Goal: Ask a question

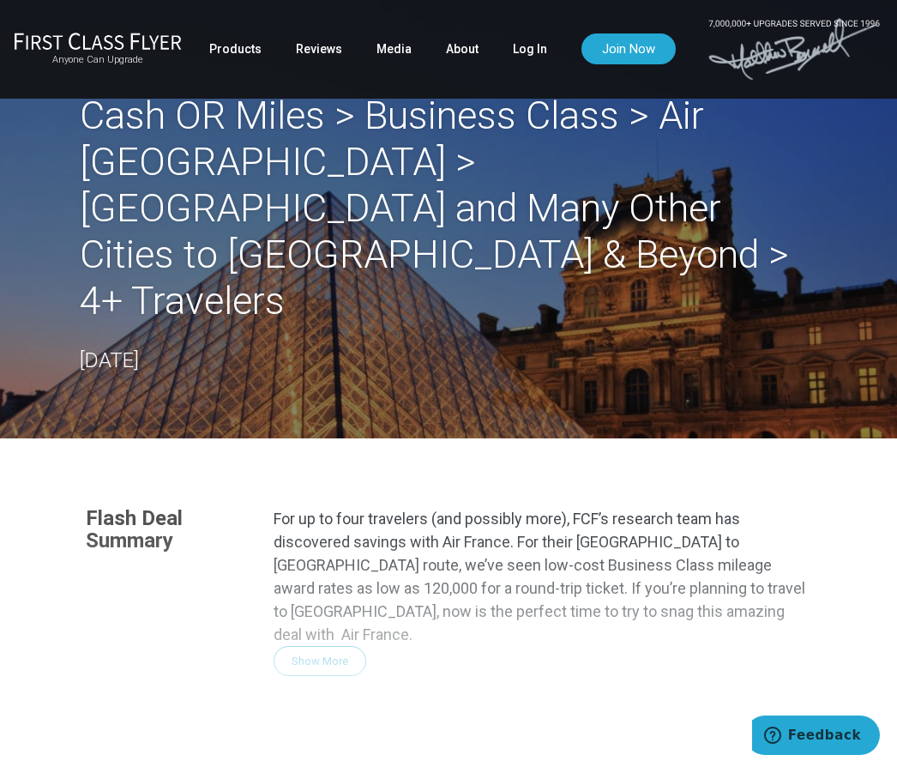
click at [340, 547] on div "Flash Deal Summary For up to four travelers (and possibly more), FCF’s research…" at bounding box center [449, 741] width 760 height 502
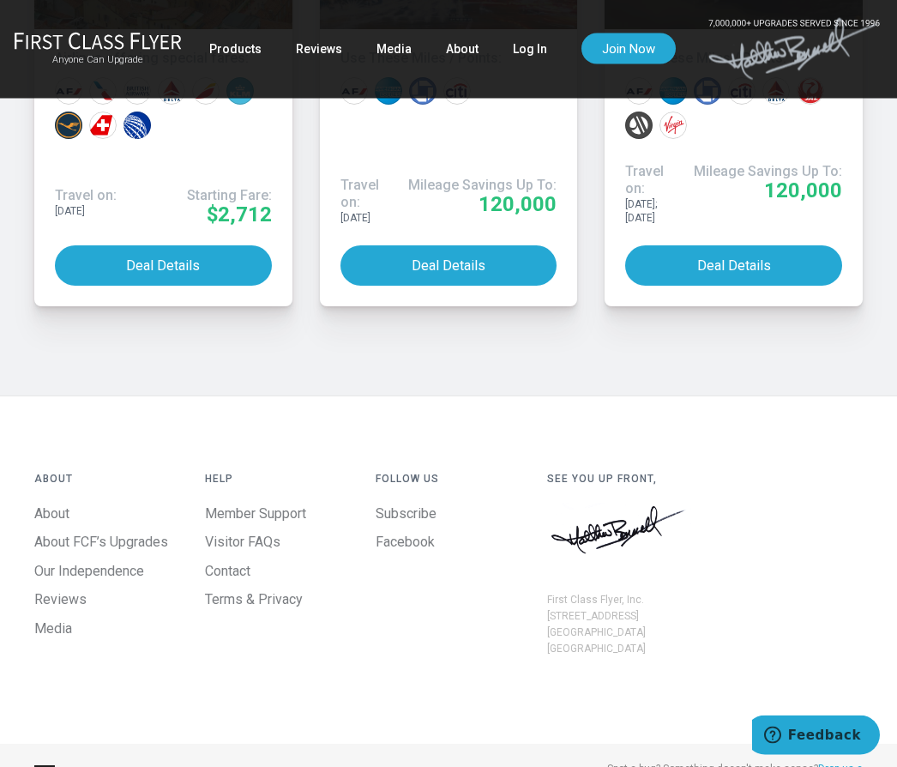
scroll to position [1905, 0]
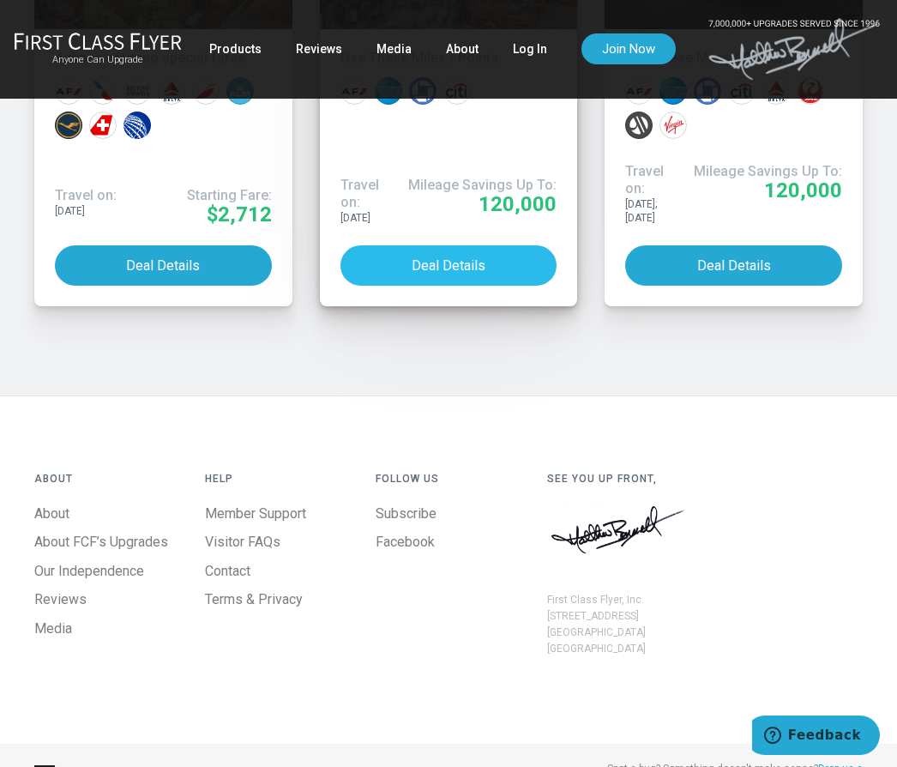
click at [486, 286] on button "Deal Details" at bounding box center [449, 265] width 217 height 40
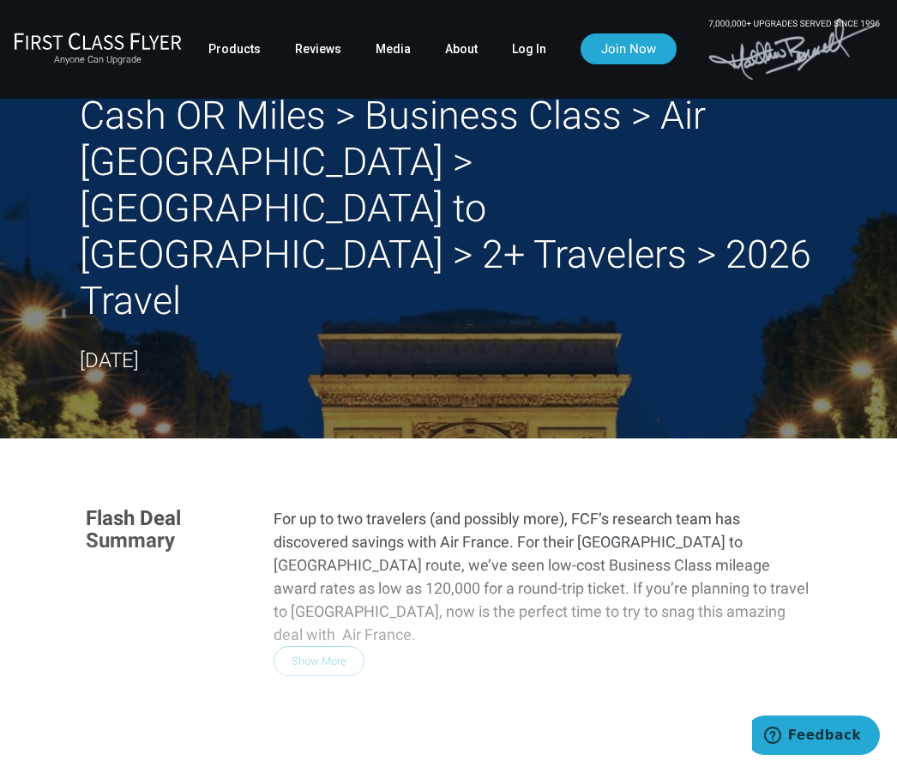
click at [341, 534] on div "Flash Deal Summary For up to two travelers (and possibly more), FCF’s research …" at bounding box center [449, 741] width 760 height 502
click at [534, 61] on link "Log In" at bounding box center [529, 48] width 34 height 31
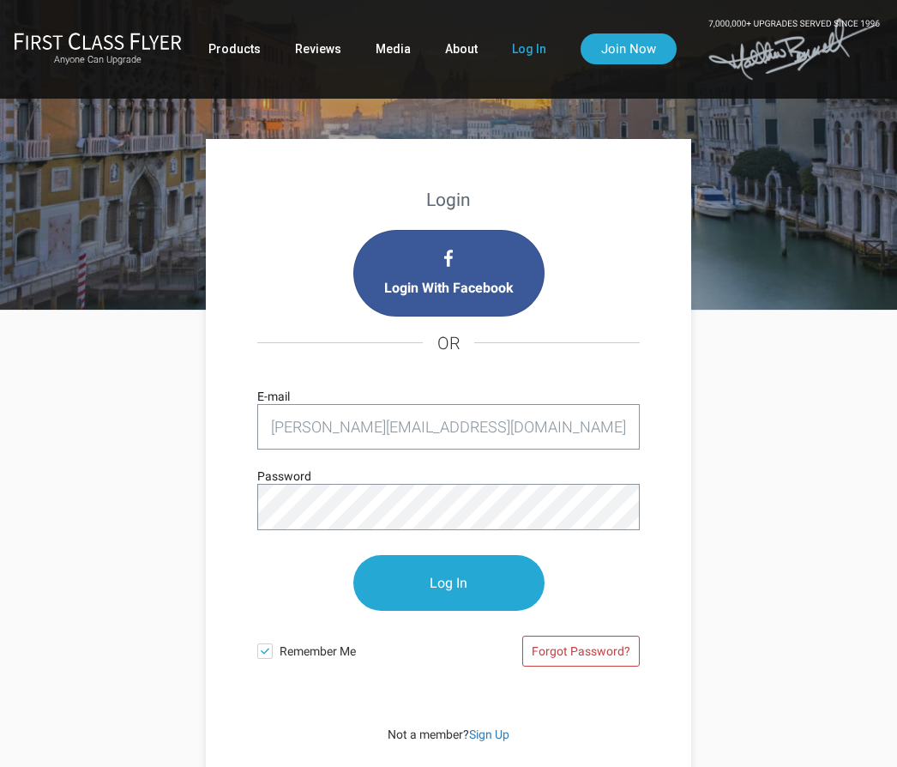
type input "[PERSON_NAME][EMAIL_ADDRESS][DOMAIN_NAME]"
click at [464, 577] on input "Log In" at bounding box center [448, 583] width 191 height 56
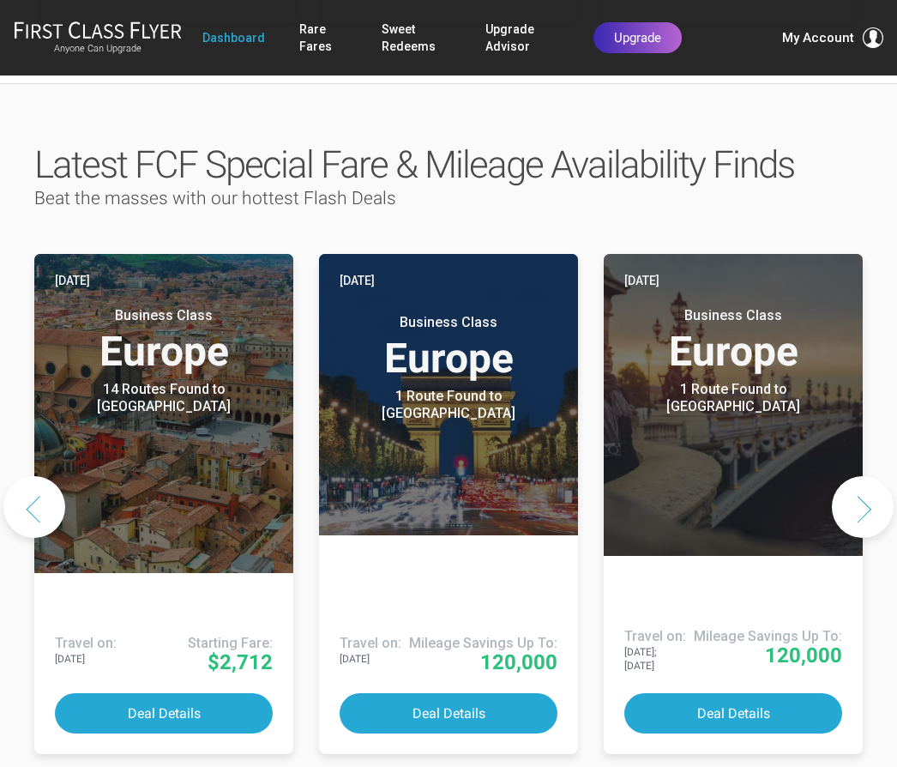
scroll to position [812, 0]
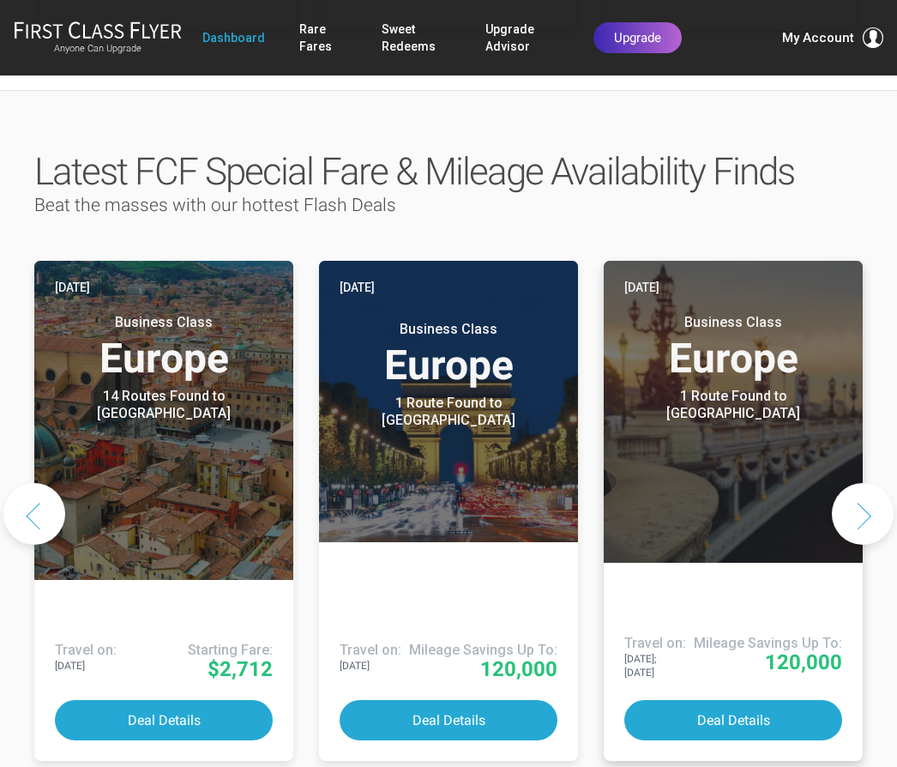
click at [778, 454] on header "Today Business Class Europe 1 Route Found to Paris Use These Miles / Points:" at bounding box center [733, 412] width 259 height 302
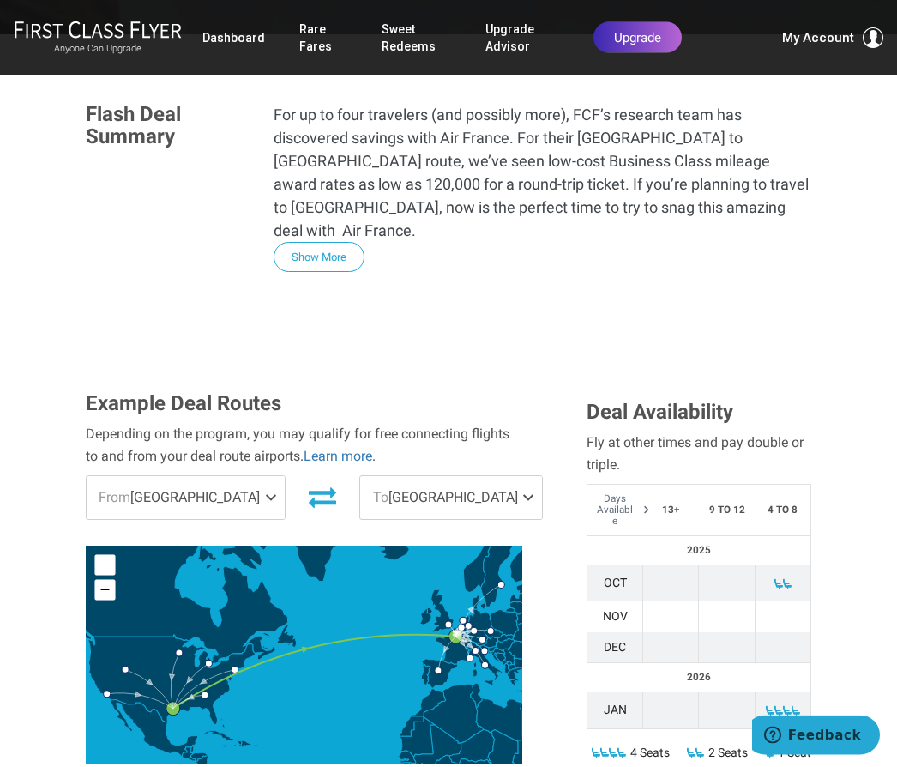
scroll to position [358, 0]
click at [794, 565] on td at bounding box center [783, 583] width 56 height 37
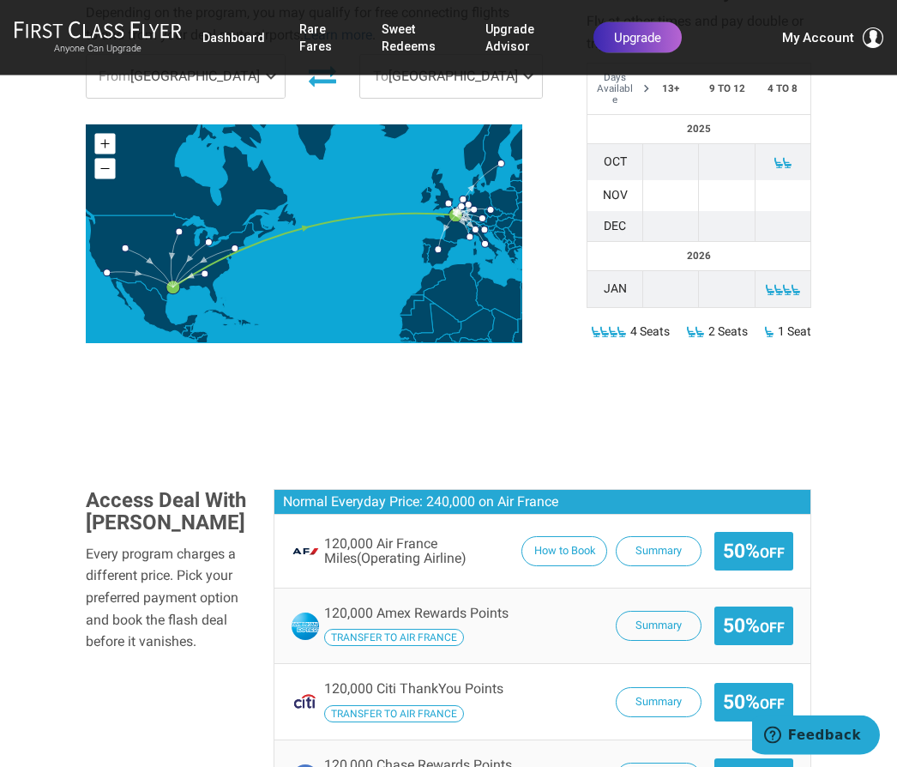
scroll to position [780, 0]
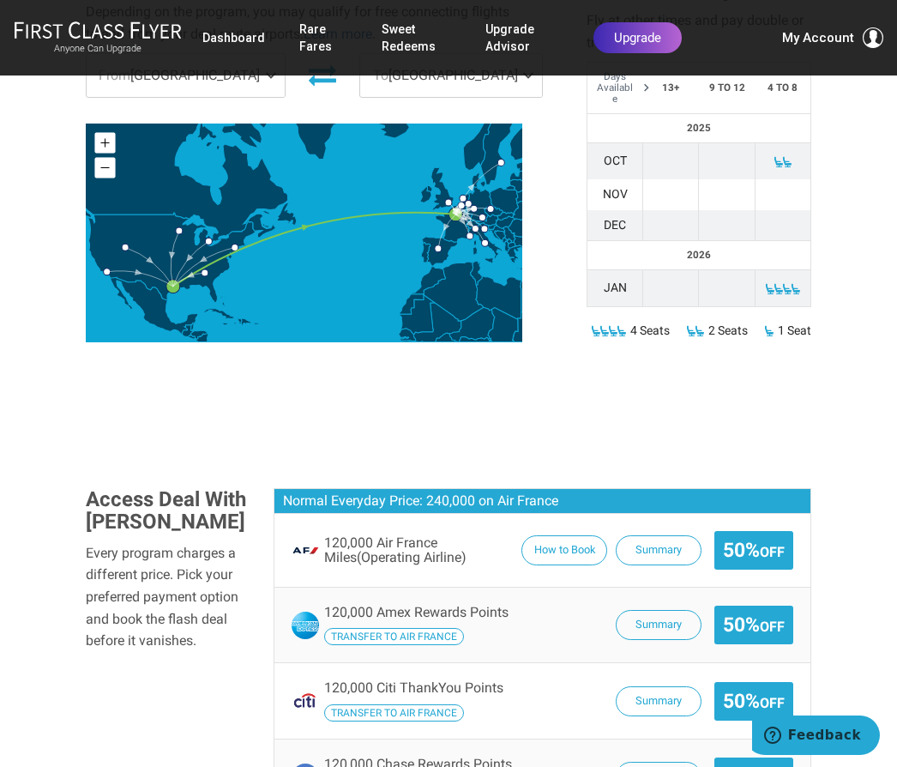
click at [832, 734] on span "Feedback" at bounding box center [824, 735] width 73 height 15
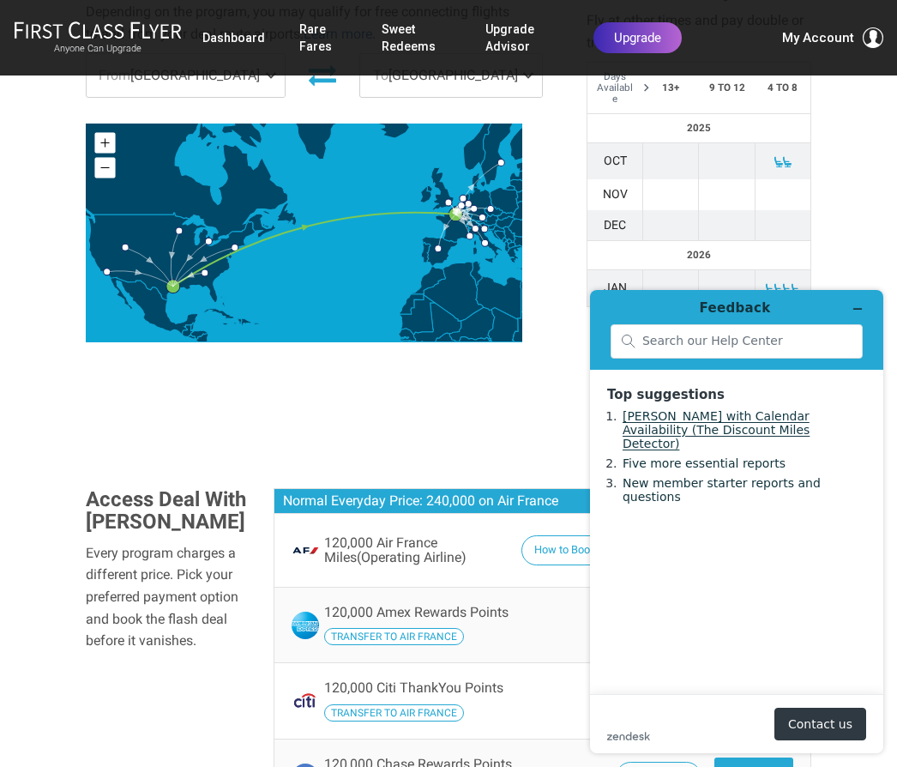
click at [733, 424] on link "Miles Widget with Calendar Availability (The Discount Miles Detector)" at bounding box center [716, 429] width 187 height 41
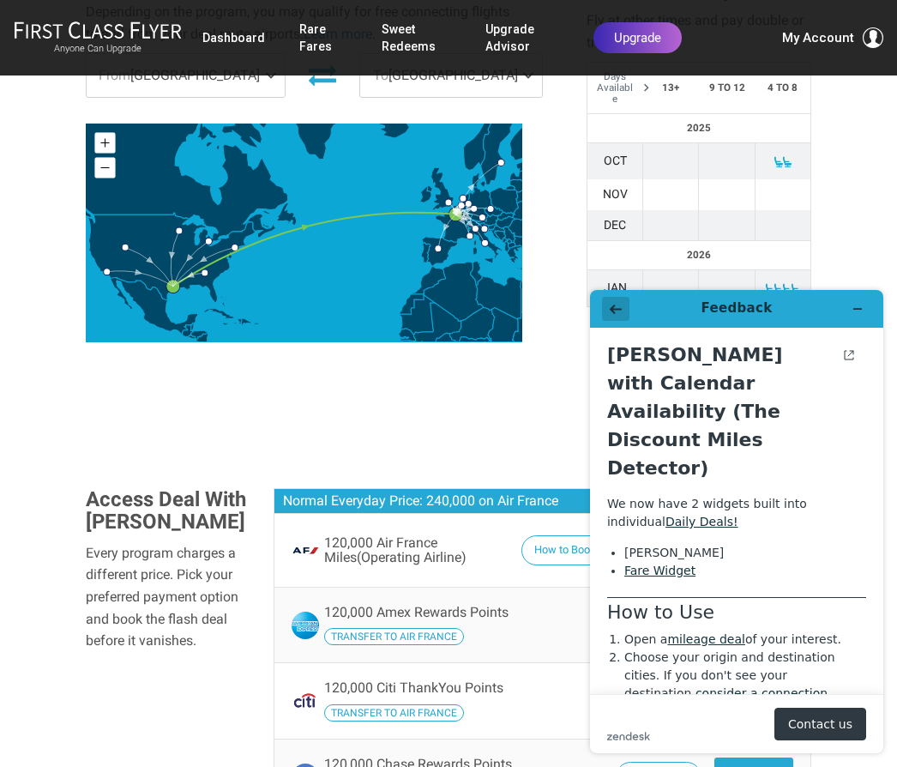
click at [617, 304] on icon "Back" at bounding box center [616, 309] width 12 height 12
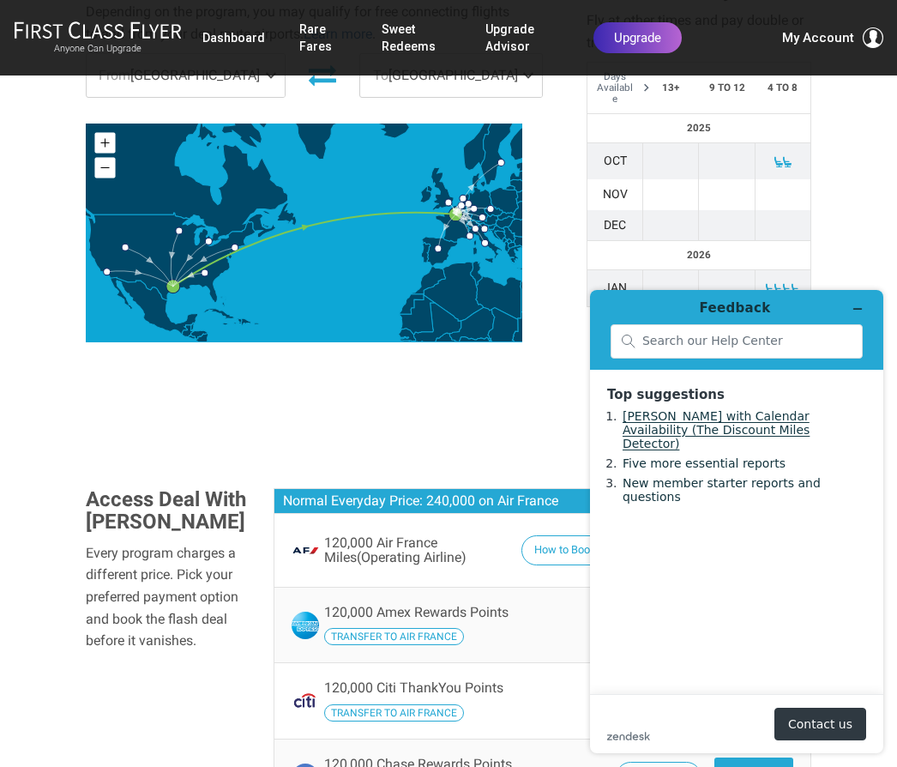
click at [746, 423] on link "Miles Widget with Calendar Availability (The Discount Miles Detector)" at bounding box center [716, 429] width 187 height 41
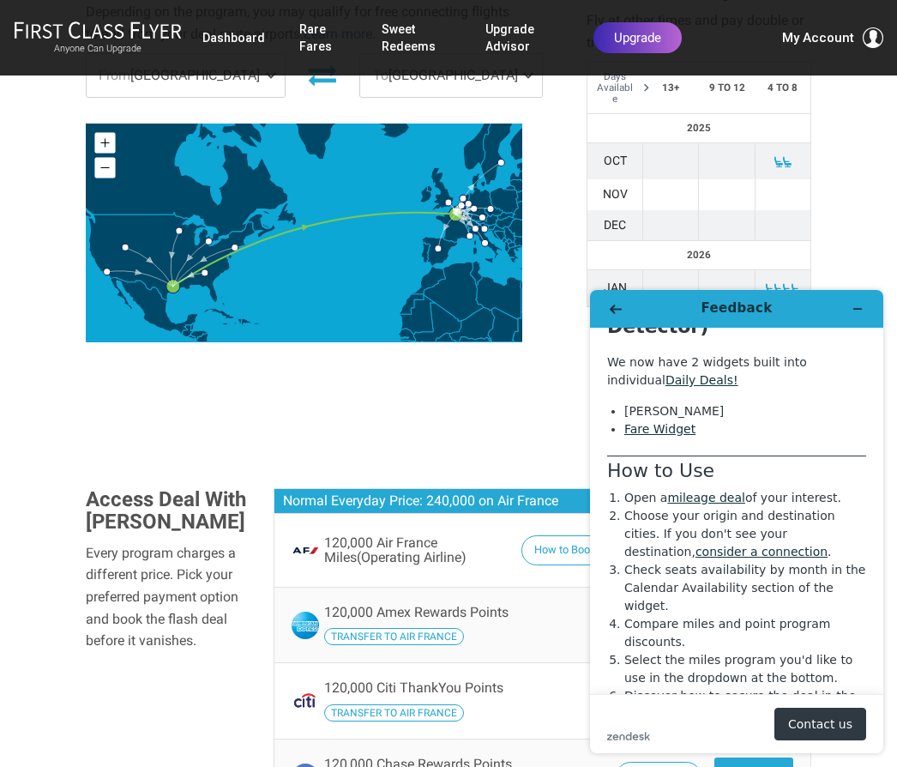
scroll to position [139, 0]
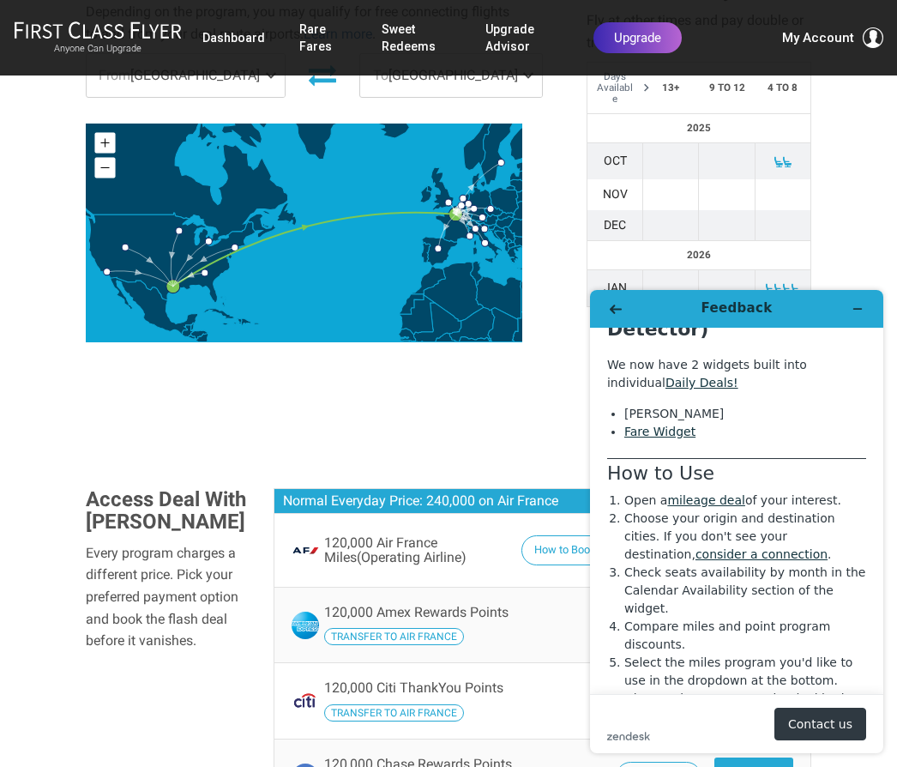
click at [516, 605] on div "120,000 Amex Rewards Points Transfer to Air France Summary 50% Off" at bounding box center [543, 625] width 502 height 41
click at [464, 535] on span "120,000 Air France Miles (Operating Airline)" at bounding box center [418, 550] width 189 height 30
click at [577, 373] on div "Feedback Miles Widget with Calendar Availability (The Discount Miles Detector) …" at bounding box center [737, 521] width 321 height 491
click at [625, 315] on button "Back" at bounding box center [615, 309] width 27 height 24
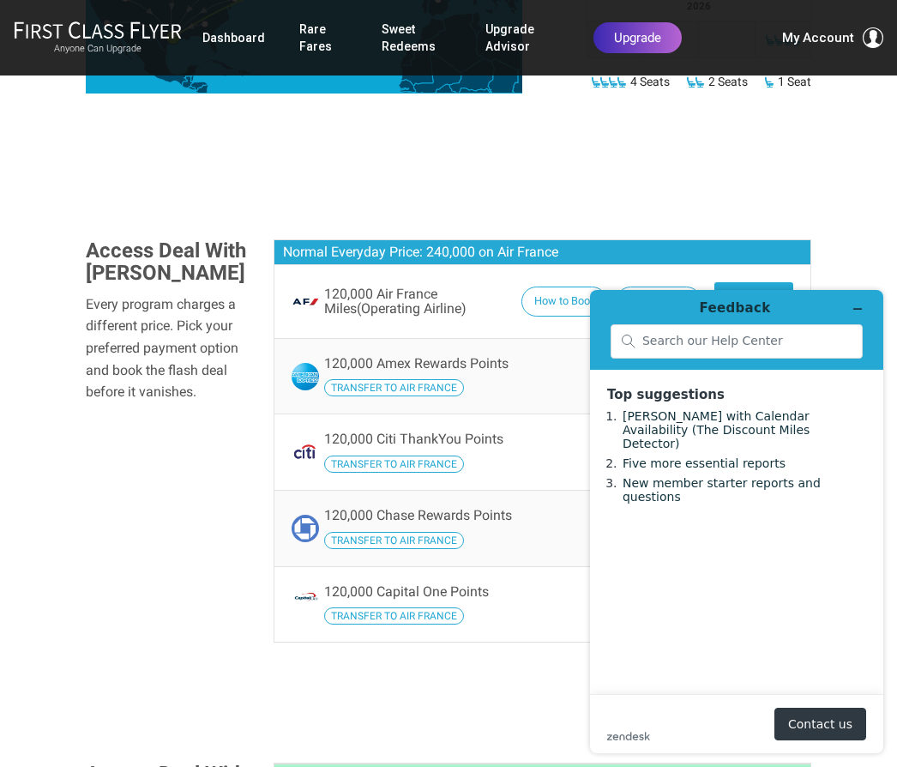
scroll to position [1026, 0]
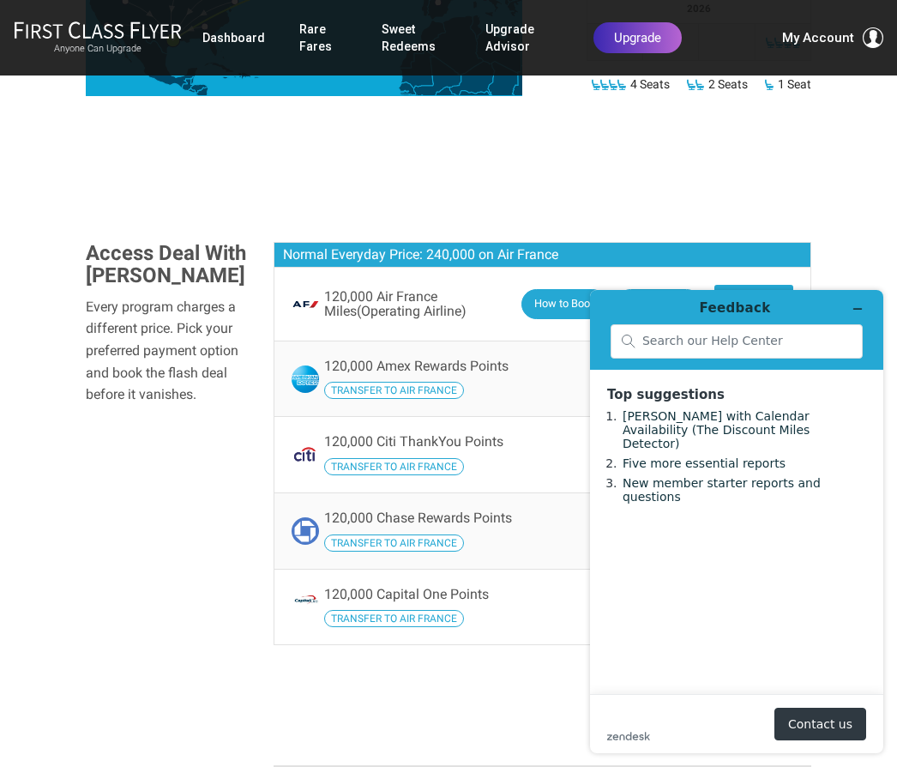
click at [575, 289] on button "How to Book" at bounding box center [565, 304] width 86 height 30
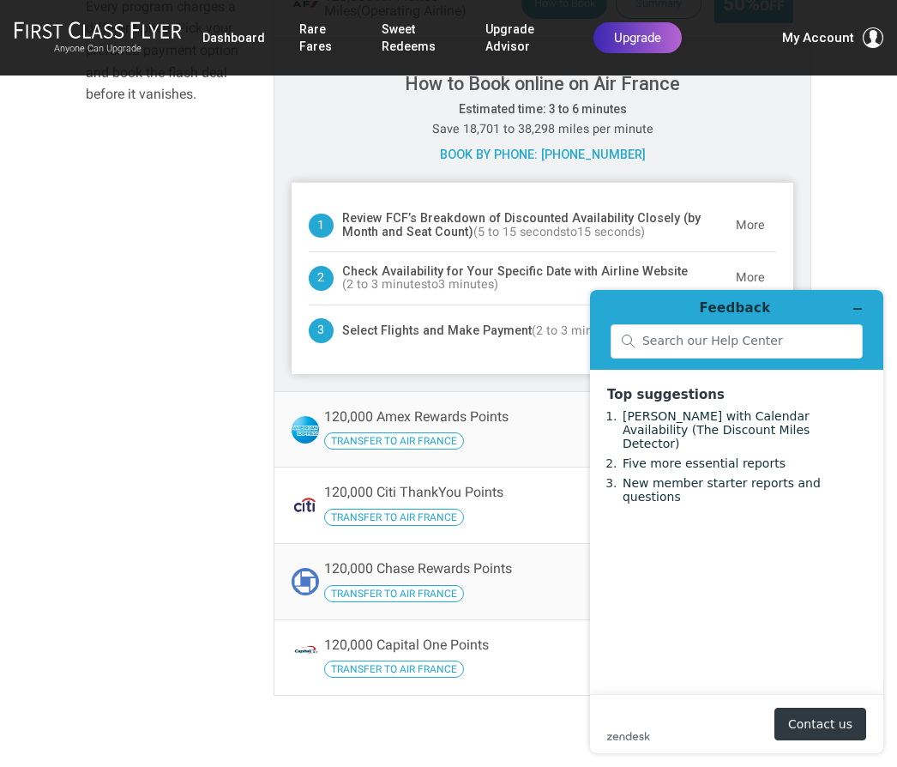
scroll to position [1337, 0]
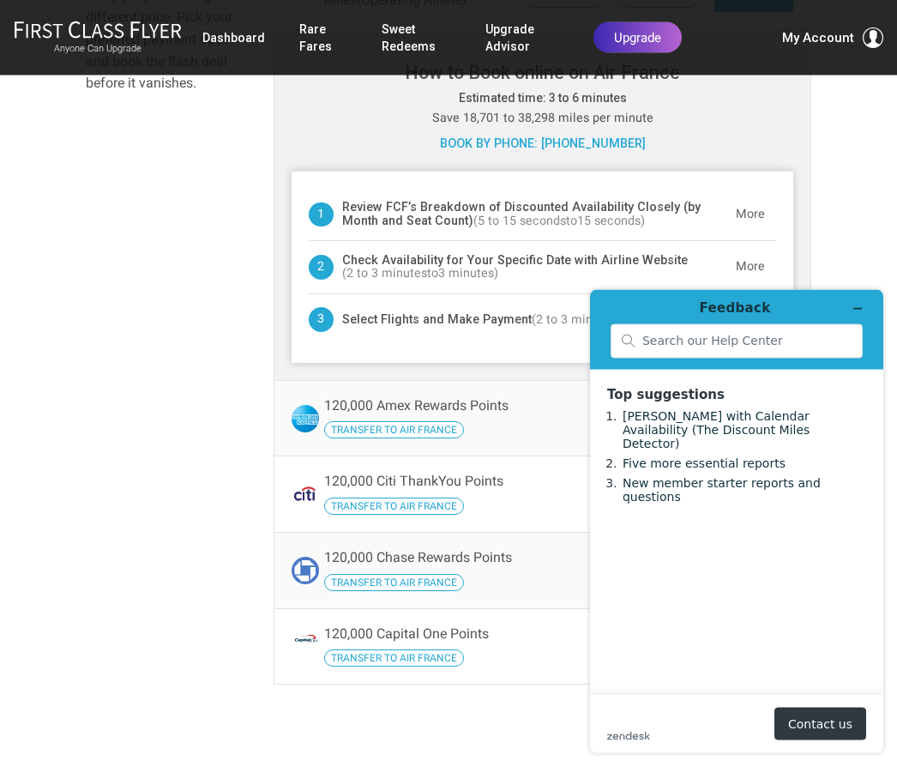
click at [873, 244] on section "Flash Deal Summary For up to four travelers (and possibly more), FCF’s research…" at bounding box center [448, 129] width 897 height 2148
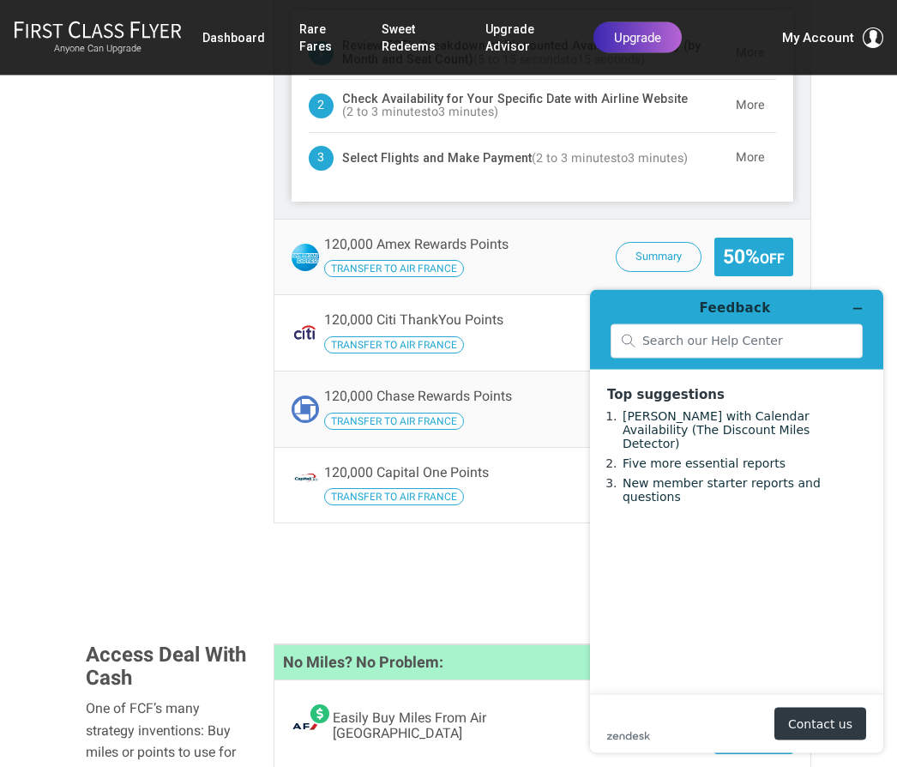
scroll to position [1499, 0]
click at [436, 710] on span "Easily Buy Miles From Air France" at bounding box center [470, 725] width 275 height 30
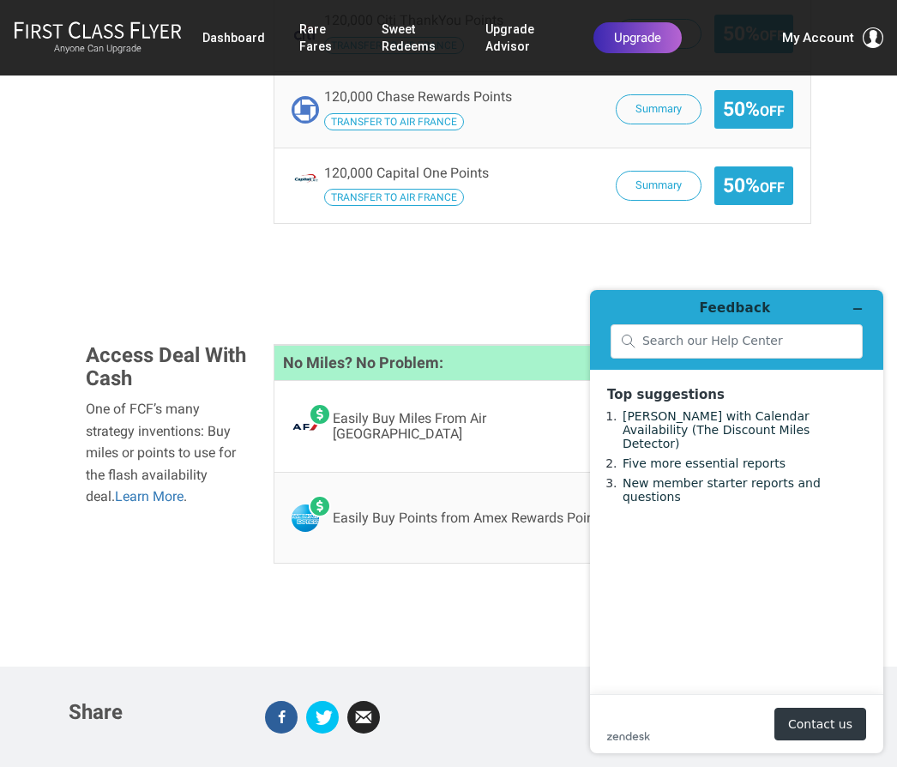
scroll to position [1797, 0]
click at [845, 723] on button "Contact us" at bounding box center [821, 724] width 92 height 33
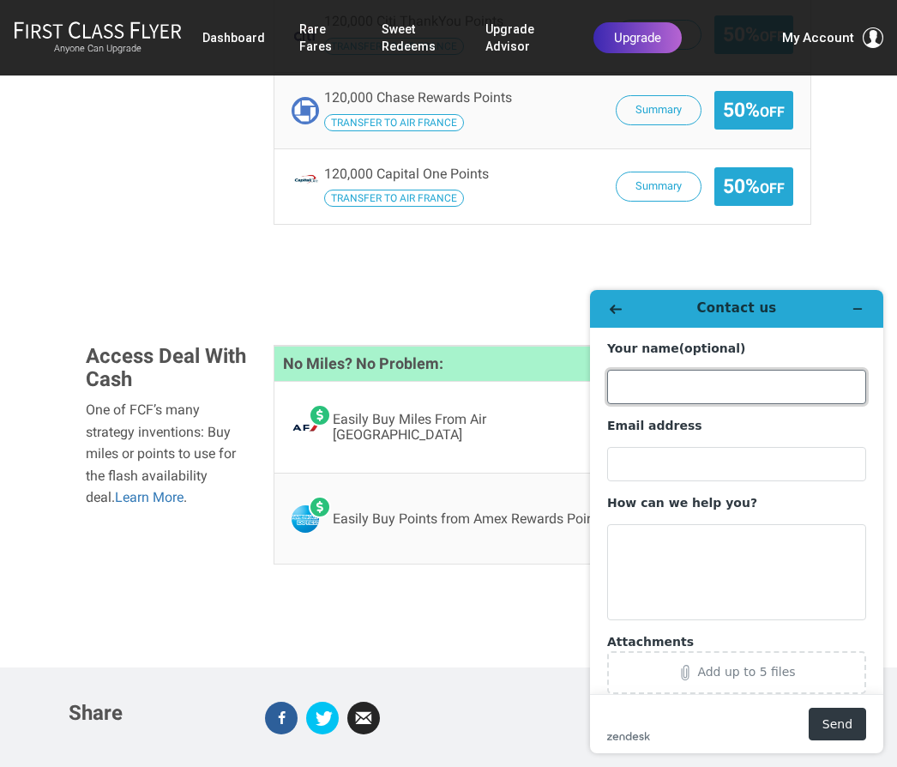
click at [696, 390] on input "Your name (optional)" at bounding box center [736, 387] width 259 height 34
type input "Mike Dalton"
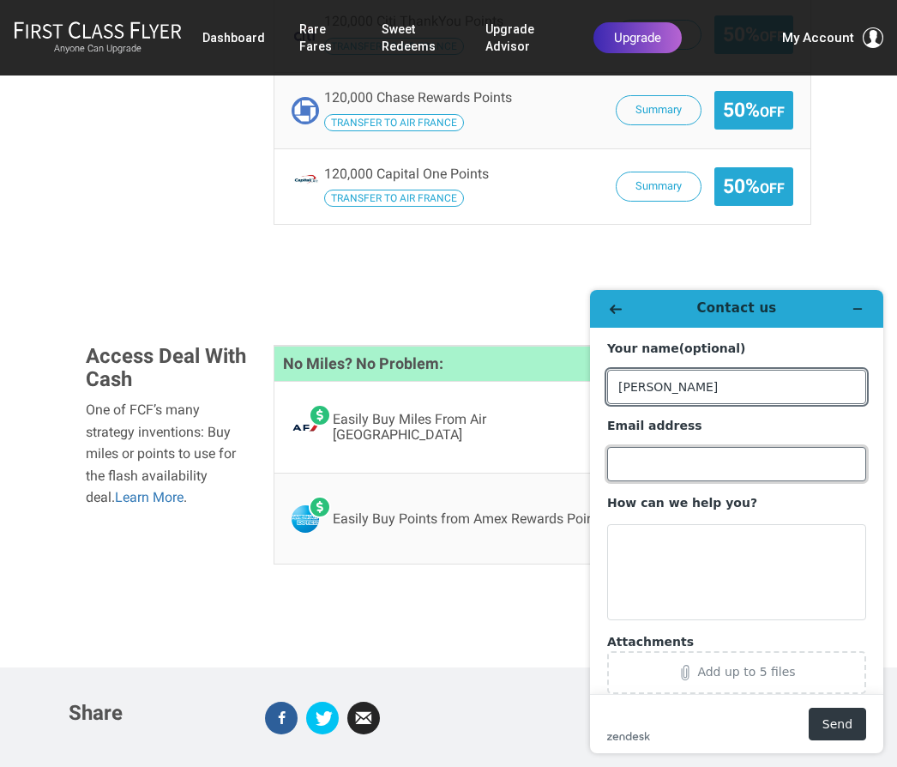
click at [722, 465] on input "Email address" at bounding box center [736, 464] width 259 height 34
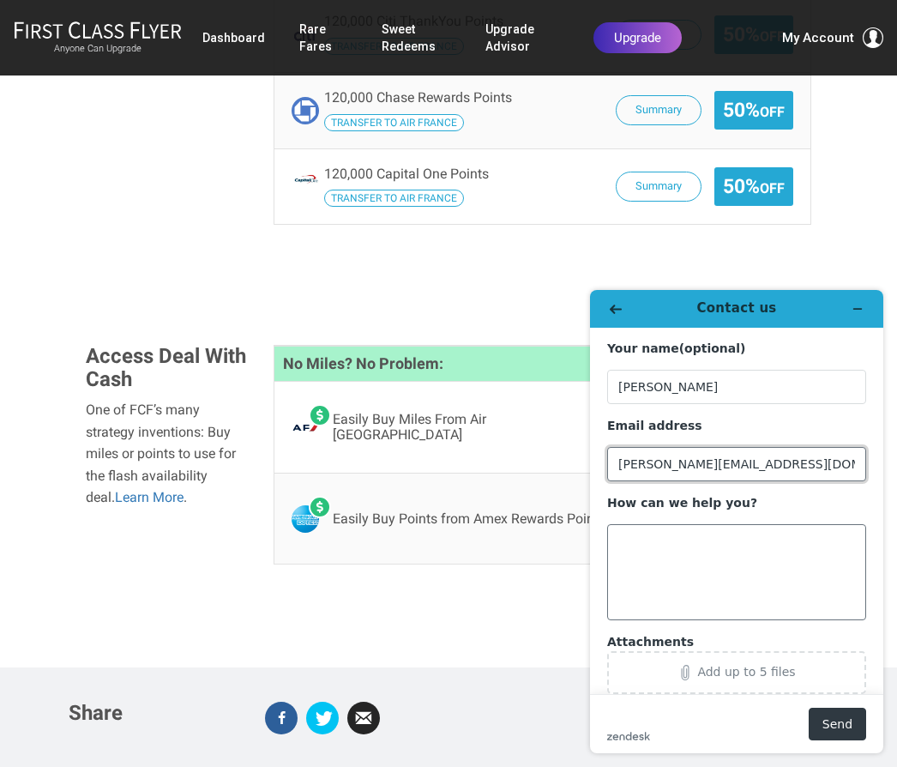
type input "[PERSON_NAME][EMAIL_ADDRESS][DOMAIN_NAME]"
click at [642, 553] on textarea "How can we help you?" at bounding box center [736, 572] width 259 height 96
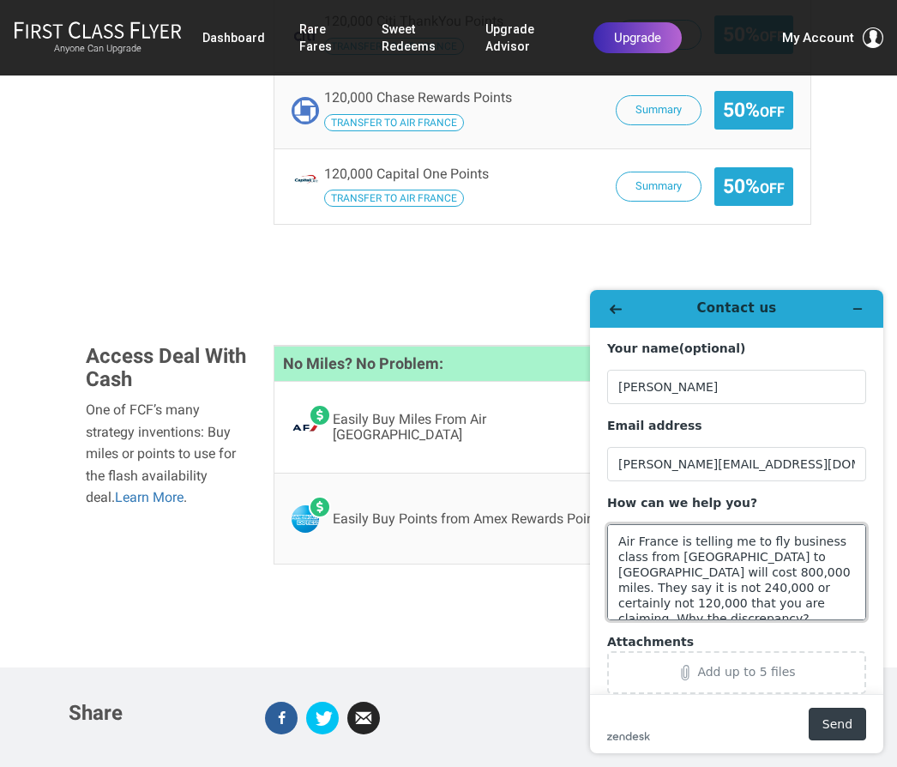
type textarea "Air France is telling me to fly business class from Houston to Paris will cost …"
click at [843, 718] on button "Send" at bounding box center [837, 724] width 57 height 33
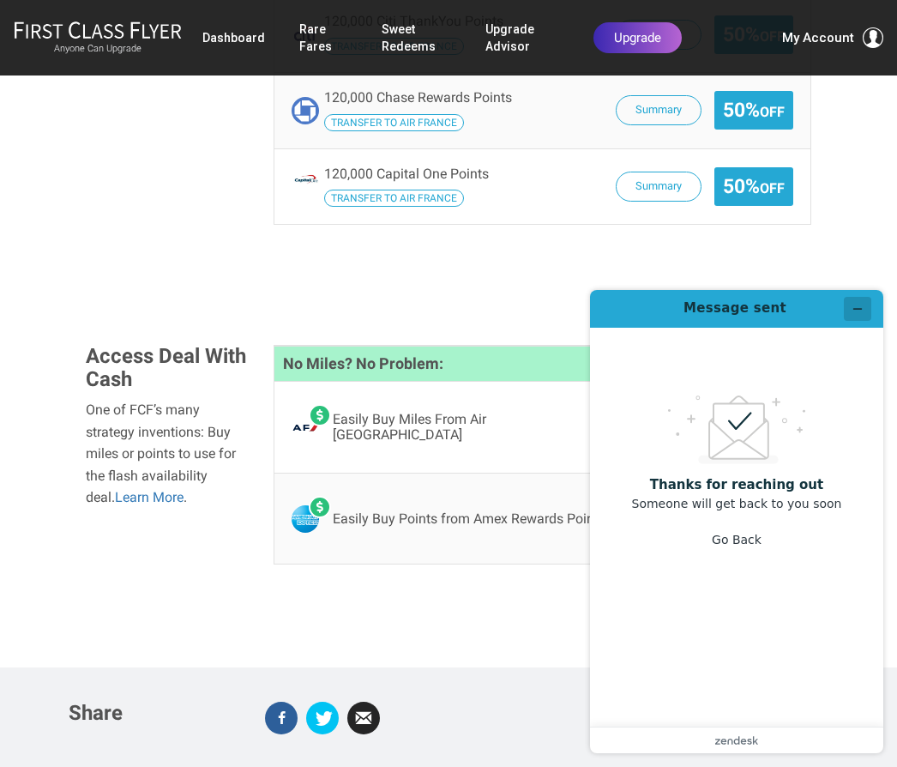
click at [868, 309] on button "Minimize widget" at bounding box center [857, 309] width 27 height 24
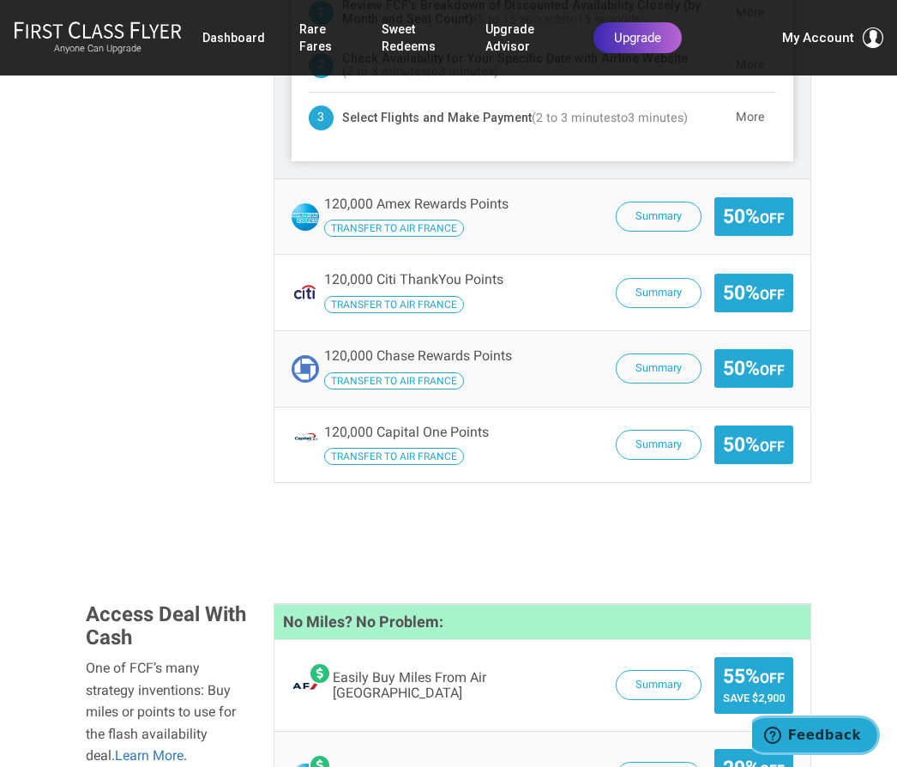
scroll to position [1543, 0]
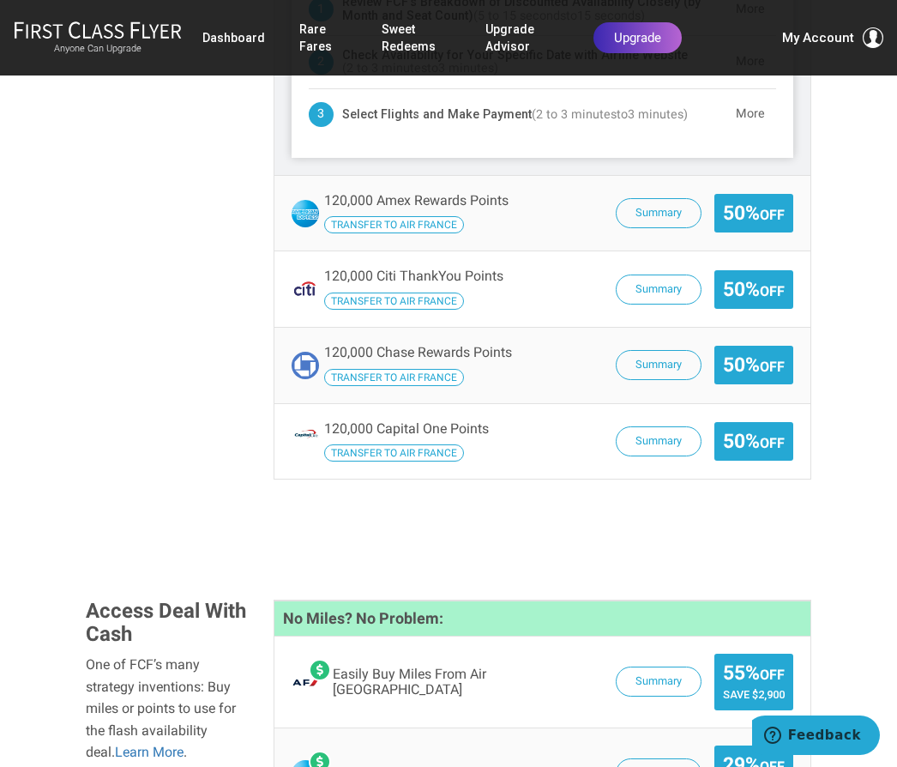
click at [424, 667] on span "Easily Buy Miles From Air France" at bounding box center [470, 682] width 275 height 30
click at [641, 667] on button "Summary" at bounding box center [659, 682] width 86 height 30
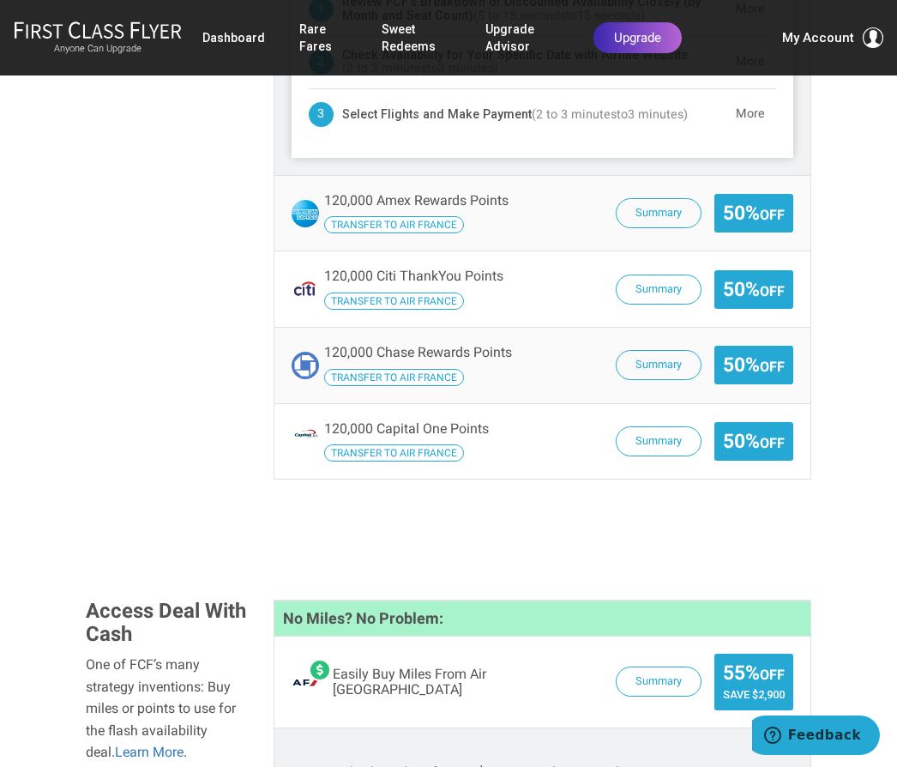
click at [855, 424] on section "Flash Deal Summary For up to four travelers (and possibly more), FCF’s research…" at bounding box center [448, 48] width 897 height 2396
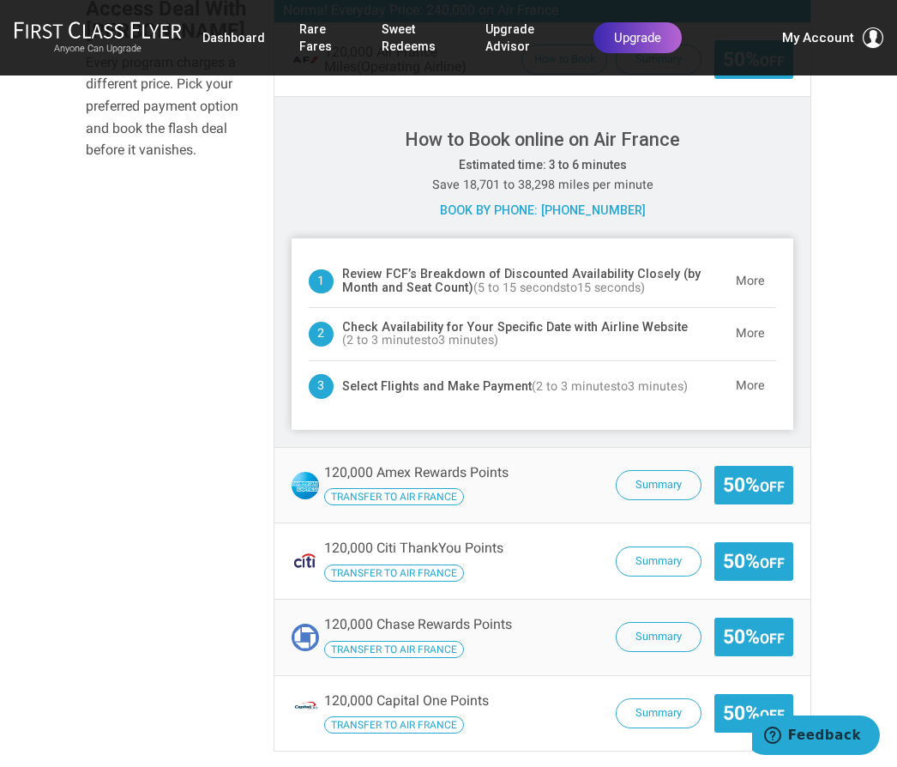
scroll to position [1270, 0]
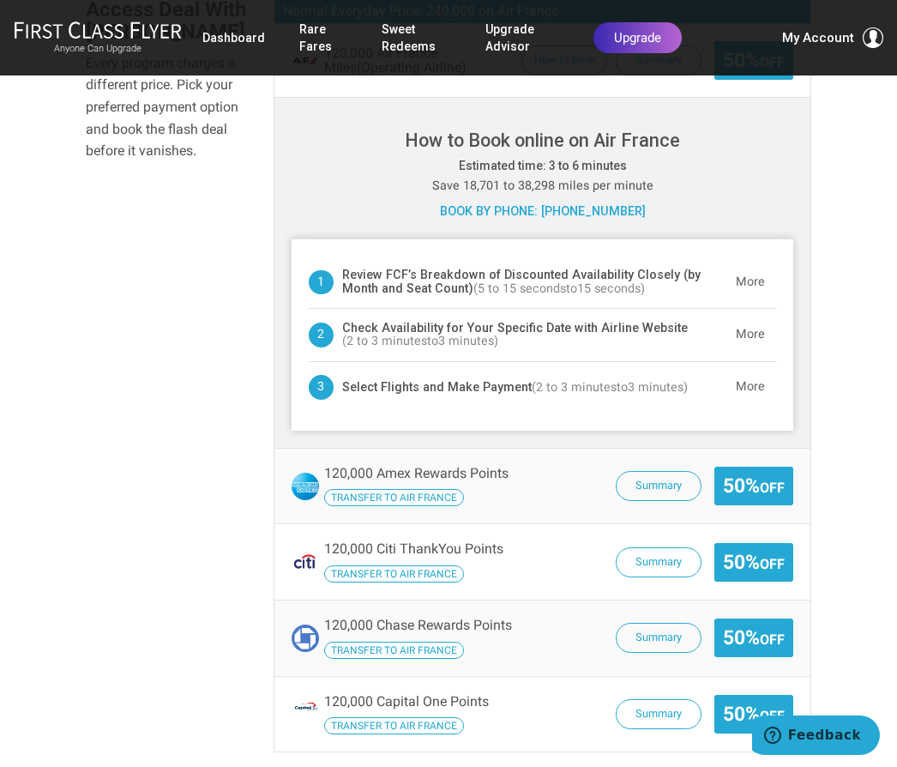
click at [895, 214] on section "Flash Deal Summary For up to four travelers (and possibly more), FCF’s research…" at bounding box center [448, 320] width 897 height 2396
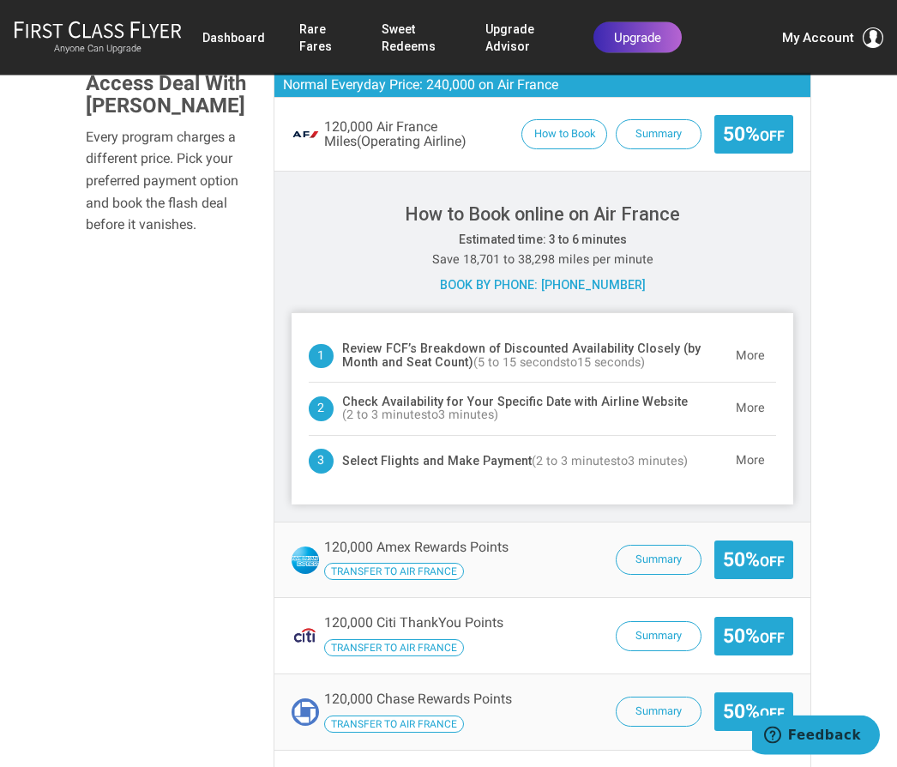
scroll to position [1197, 0]
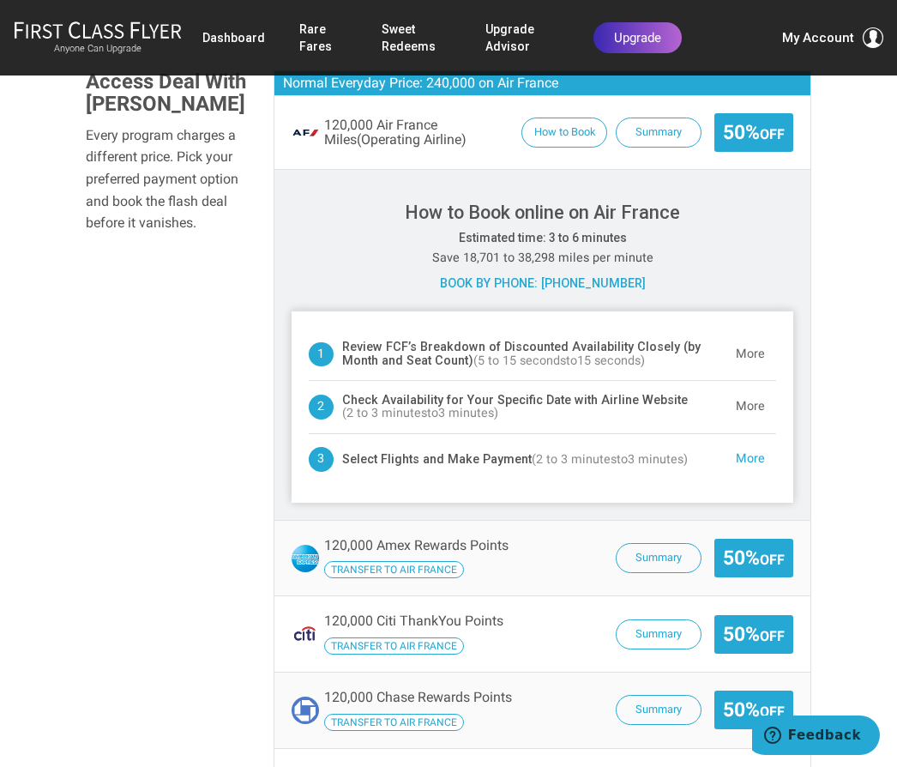
click at [764, 443] on button "More" at bounding box center [750, 460] width 51 height 34
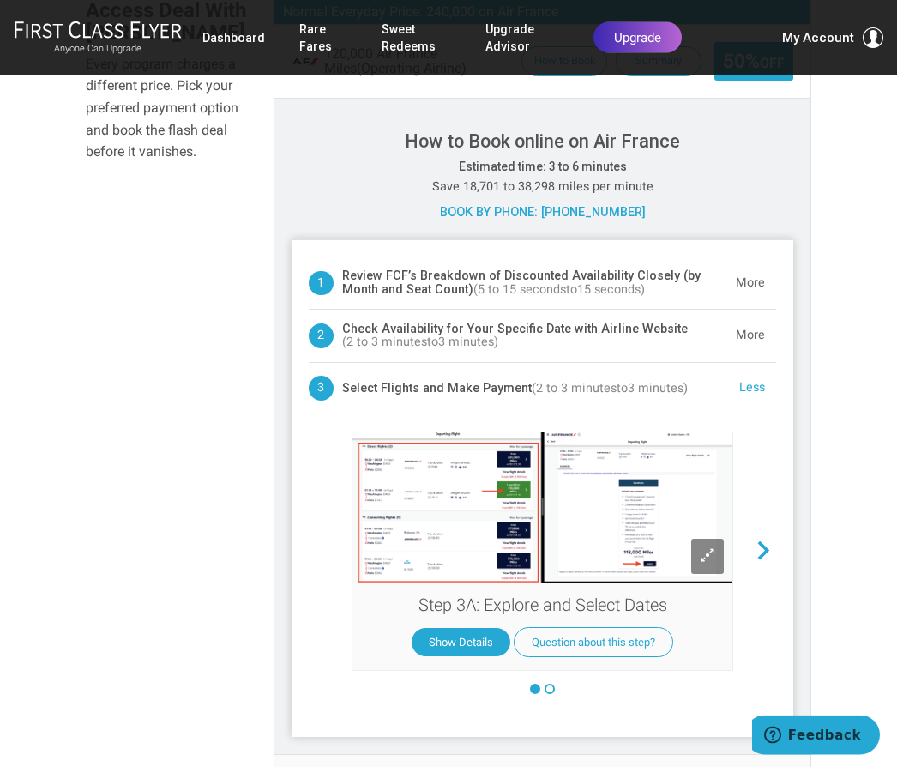
scroll to position [1262, 0]
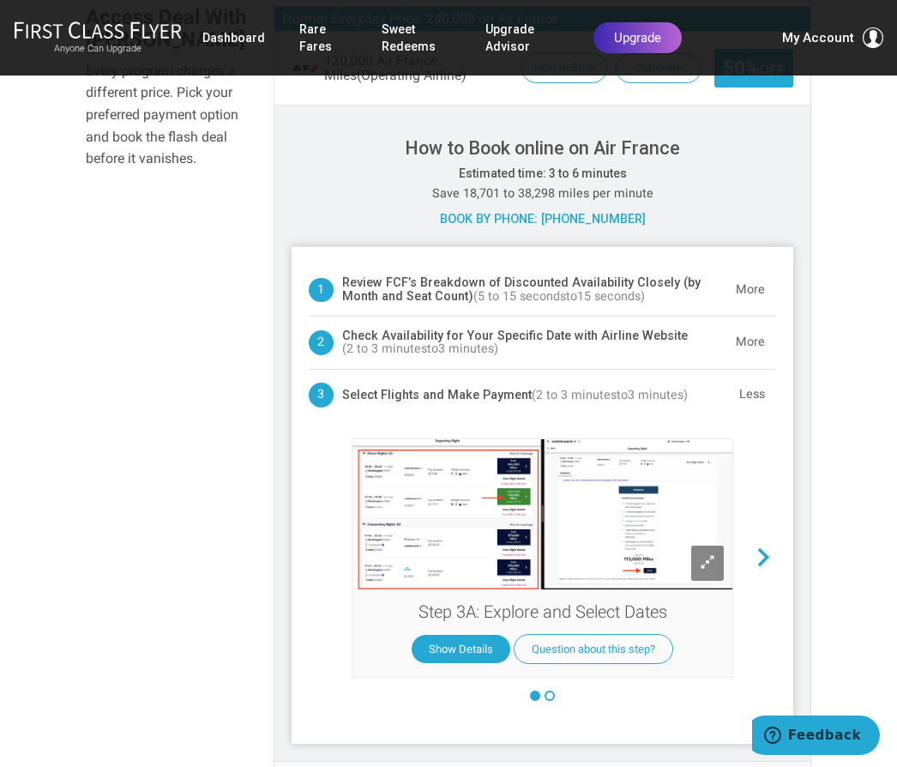
click at [502, 439] on img at bounding box center [543, 514] width 380 height 150
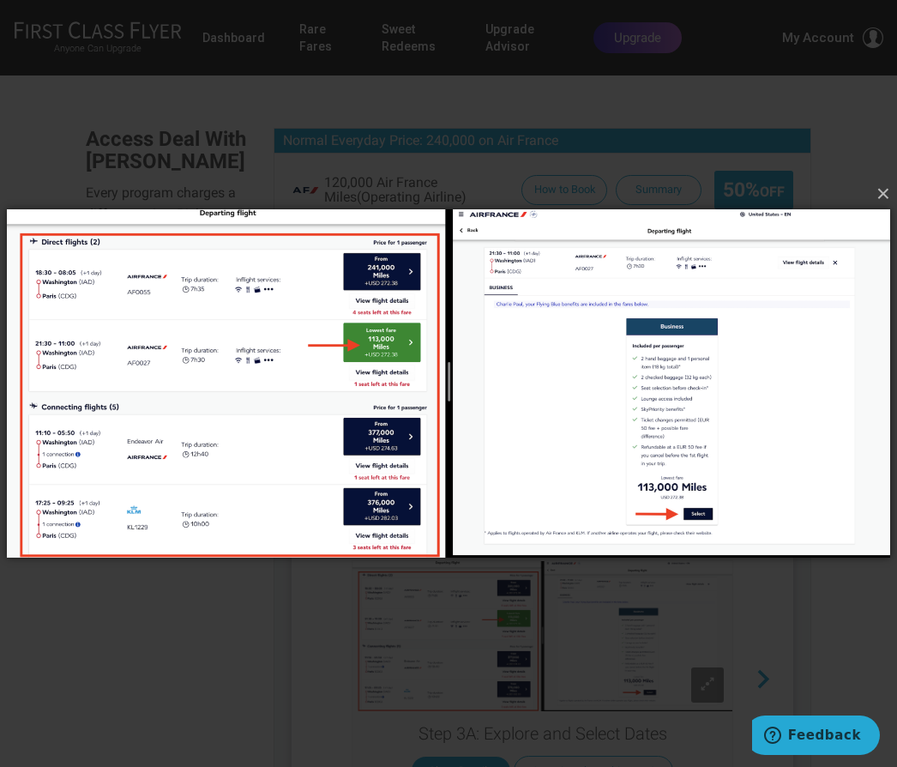
scroll to position [1139, 0]
click at [879, 213] on button "×" at bounding box center [454, 194] width 884 height 38
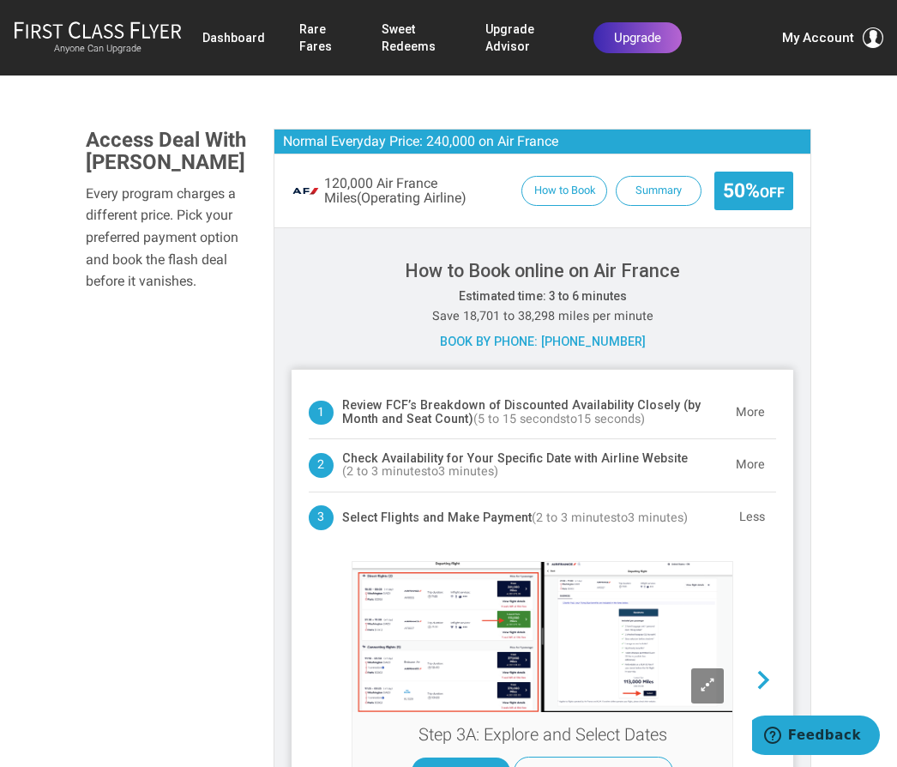
click at [486, 571] on img at bounding box center [543, 637] width 380 height 150
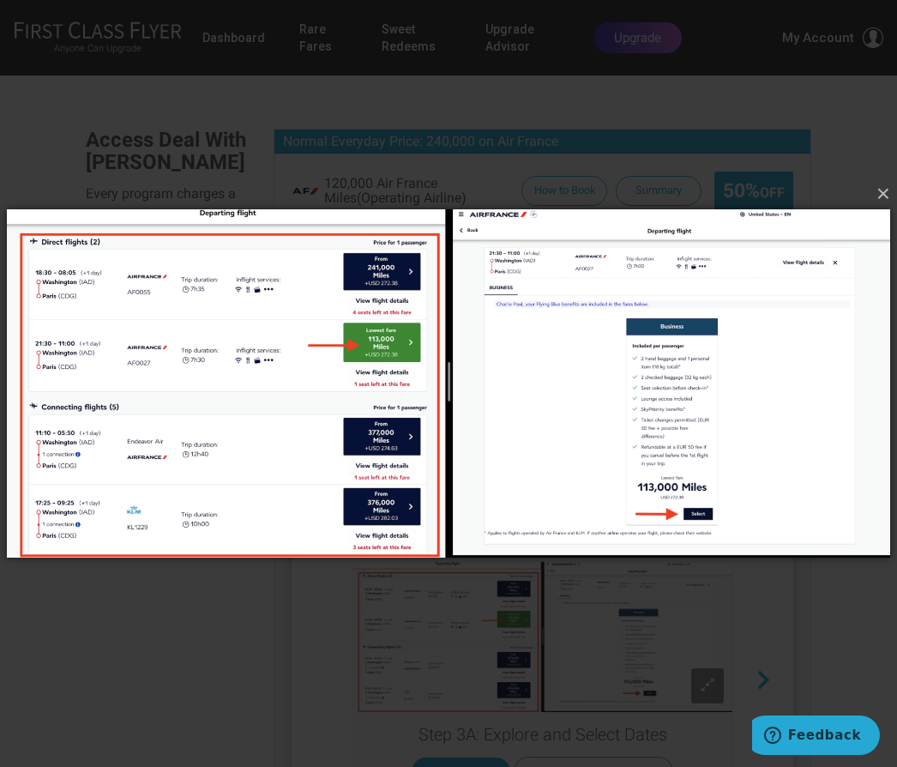
click at [824, 375] on img at bounding box center [449, 384] width 884 height 418
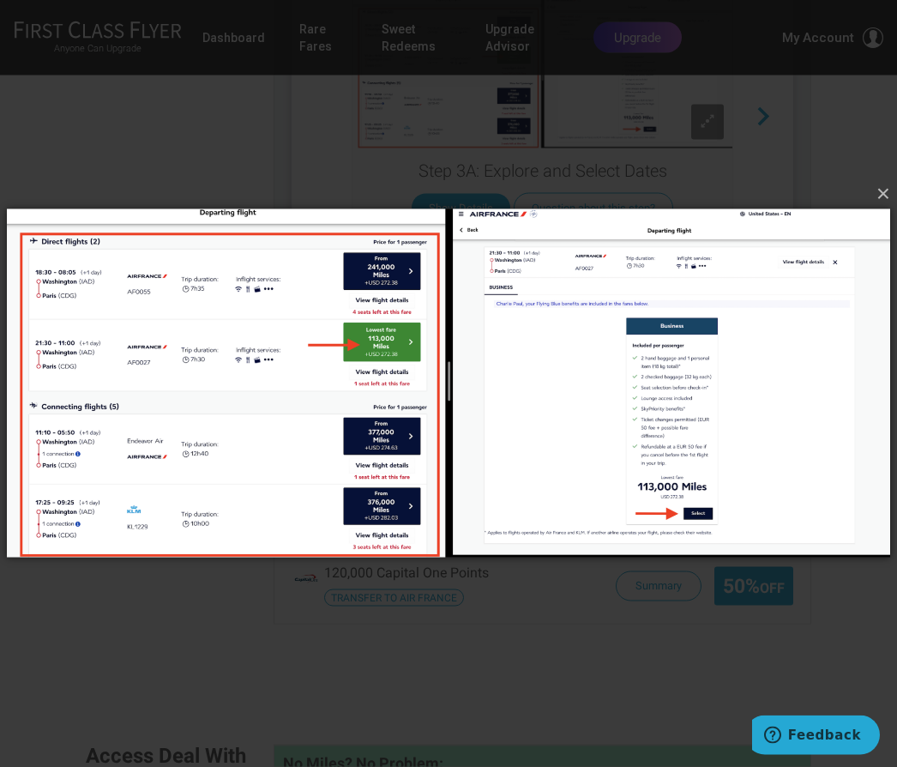
scroll to position [1704, 0]
click at [886, 213] on button "×" at bounding box center [454, 194] width 884 height 38
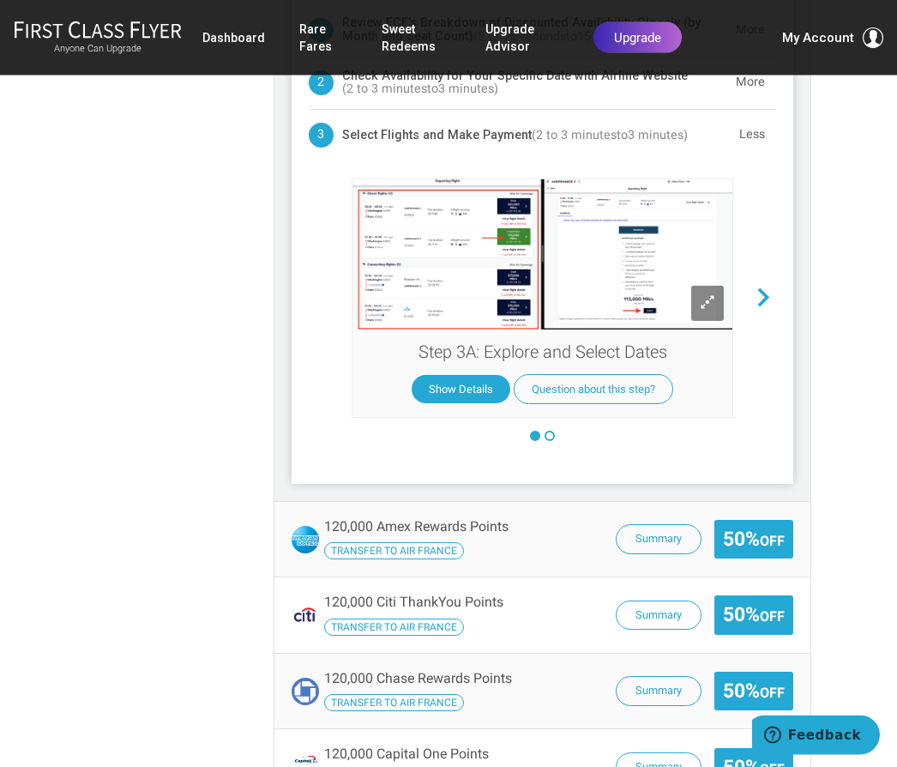
scroll to position [1523, 0]
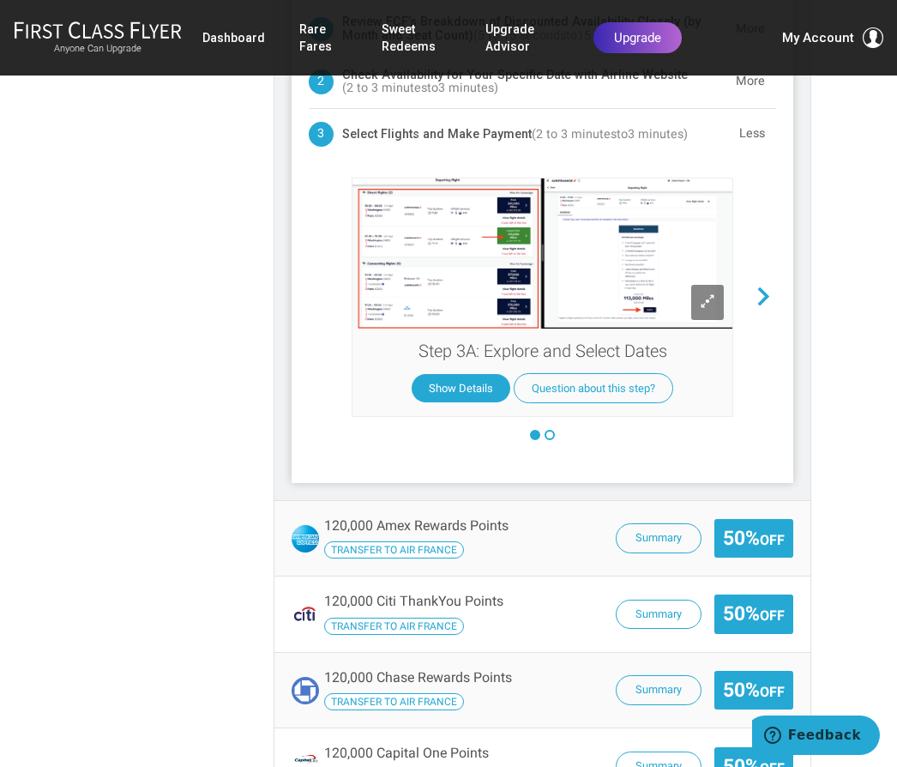
click at [892, 353] on section "Flash Deal Summary For up to four travelers (and possibly more), FCF’s research…" at bounding box center [448, 220] width 897 height 2702
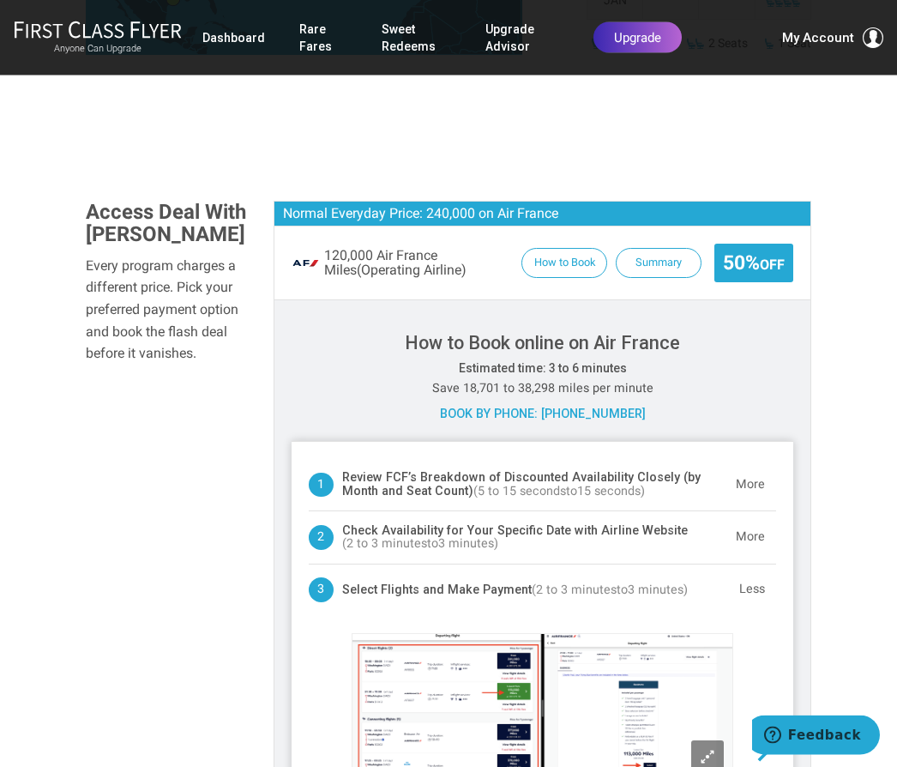
scroll to position [1066, 0]
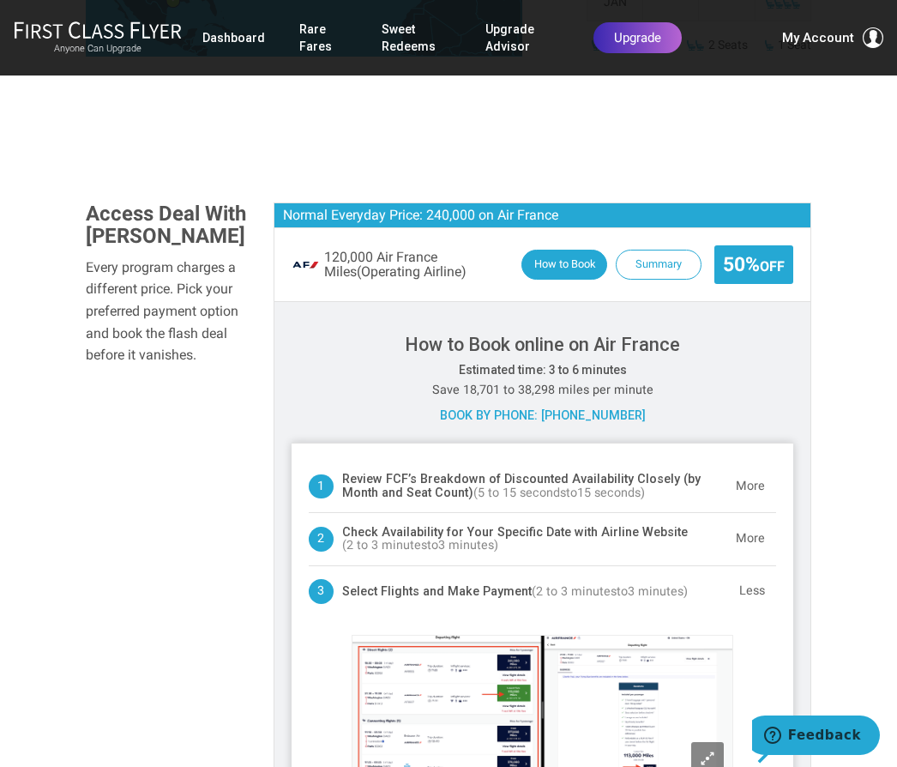
click at [563, 250] on button "How to Book" at bounding box center [565, 265] width 86 height 30
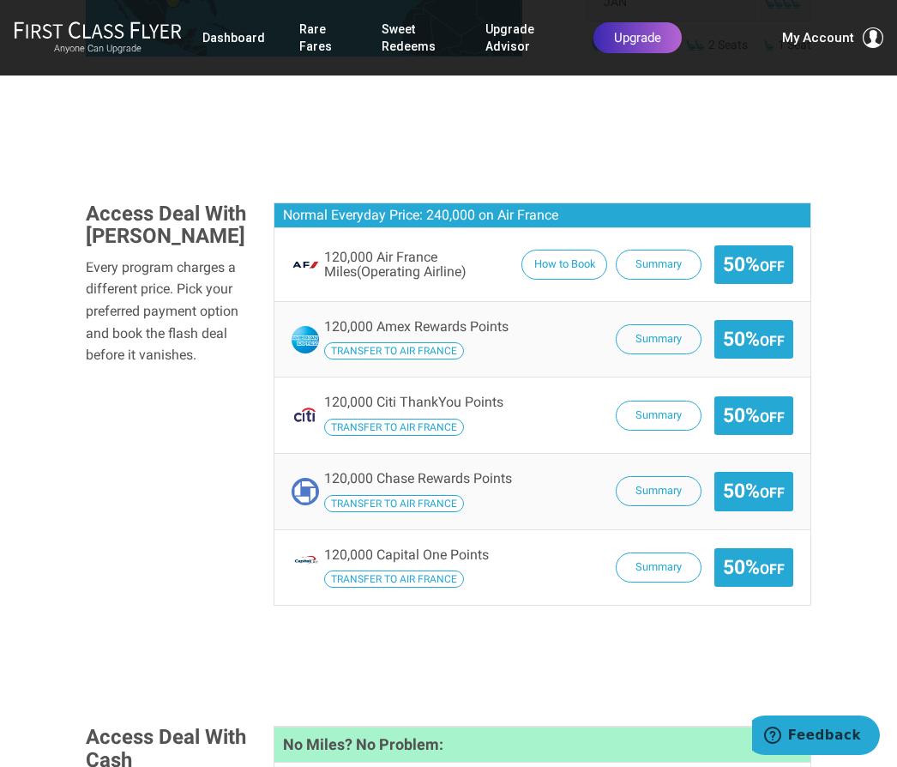
click at [882, 529] on section "Flash Deal Summary For up to four travelers (and possibly more), FCF’s research…" at bounding box center [448, 349] width 897 height 2045
click at [801, 573] on section "Flash Deal Summary For up to four travelers (and possibly more), FCF’s research…" at bounding box center [449, 392] width 760 height 2028
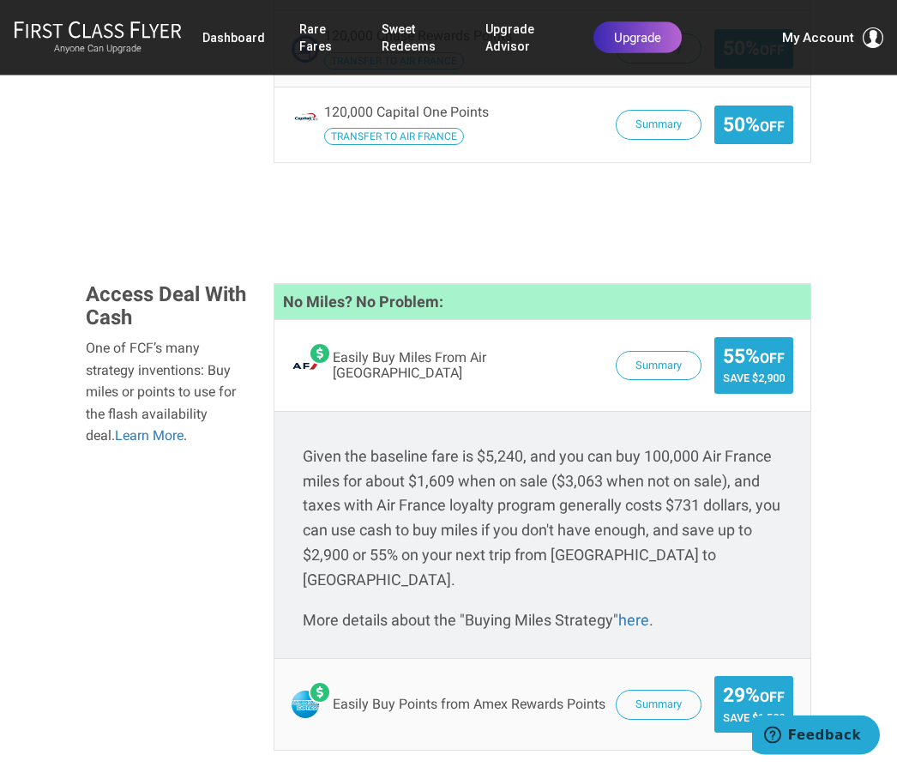
scroll to position [1508, 0]
